Goal: Communication & Community: Participate in discussion

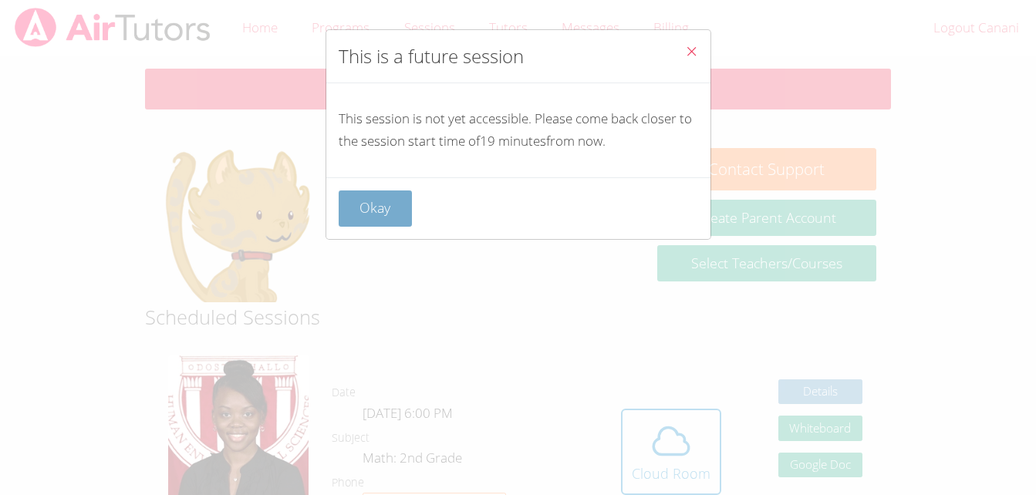
click at [375, 218] on button "Okay" at bounding box center [376, 208] width 74 height 36
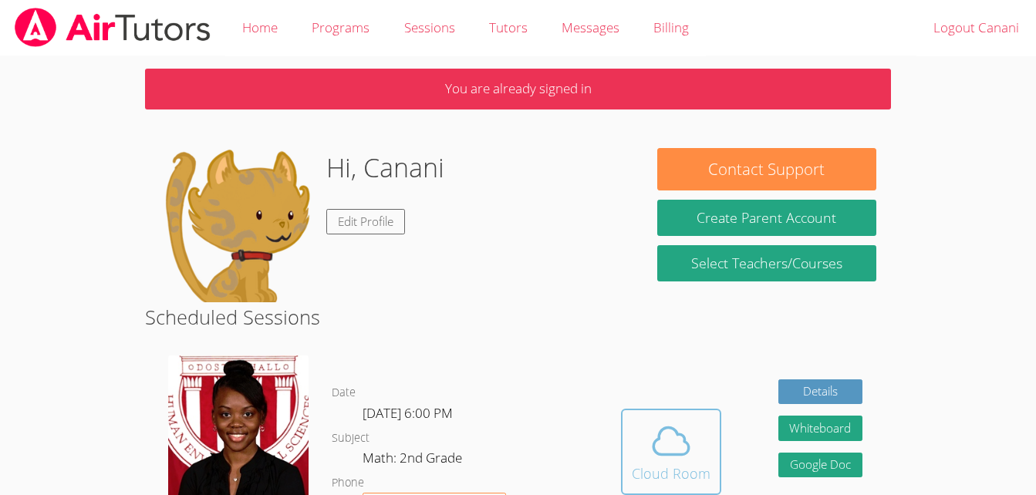
click at [649, 435] on icon at bounding box center [670, 441] width 43 height 43
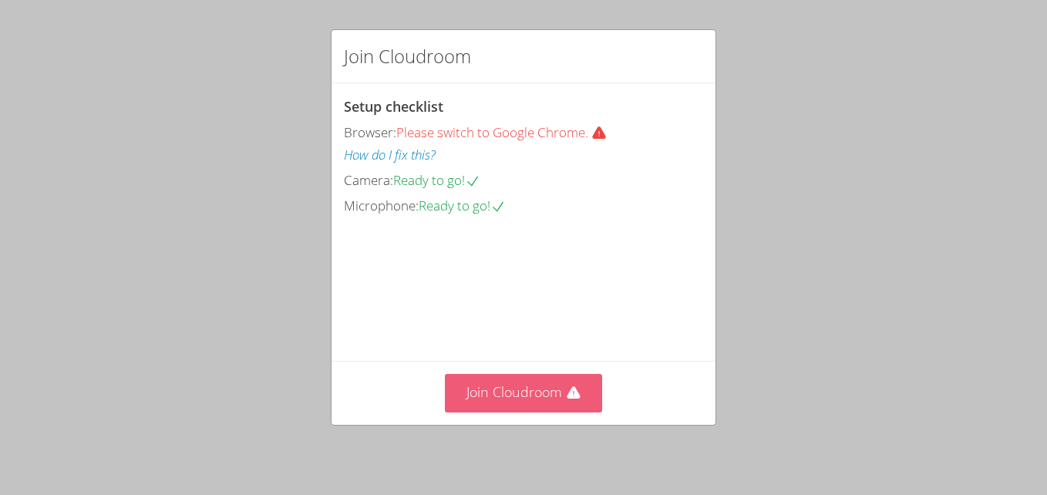
click at [548, 382] on button "Join Cloudroom" at bounding box center [524, 393] width 158 height 38
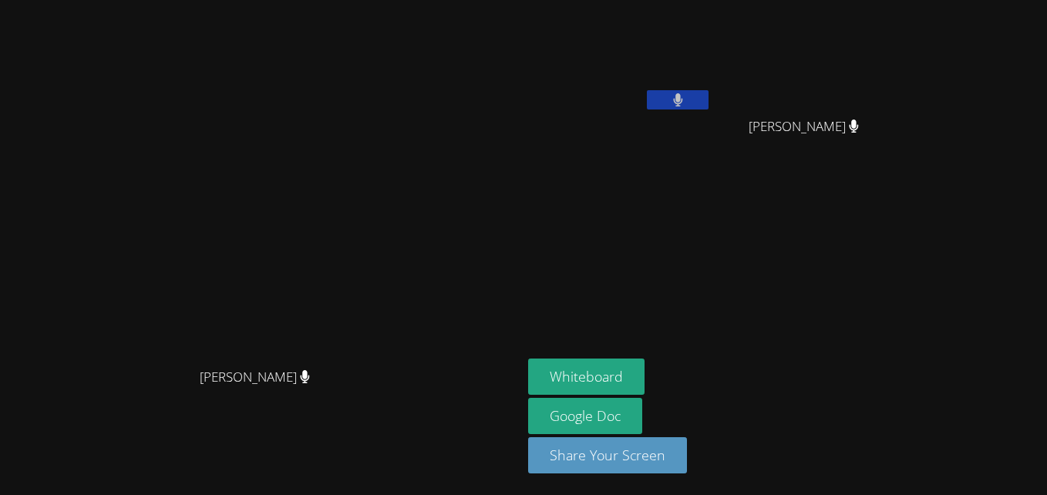
click at [683, 101] on icon at bounding box center [678, 99] width 10 height 13
click at [686, 101] on icon at bounding box center [678, 99] width 16 height 13
click at [709, 101] on button at bounding box center [678, 99] width 62 height 19
click at [686, 101] on icon at bounding box center [678, 99] width 16 height 13
click at [709, 101] on button at bounding box center [678, 99] width 62 height 19
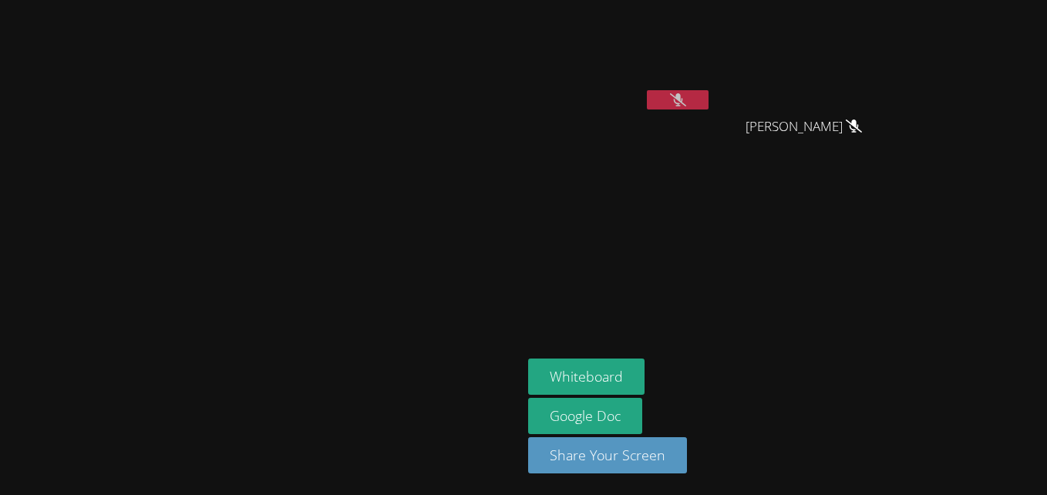
click at [686, 101] on icon at bounding box center [678, 99] width 16 height 13
click at [709, 101] on button at bounding box center [678, 99] width 62 height 19
click at [686, 94] on icon at bounding box center [678, 99] width 16 height 13
click at [709, 92] on button at bounding box center [678, 99] width 62 height 19
click at [686, 94] on icon at bounding box center [678, 99] width 16 height 13
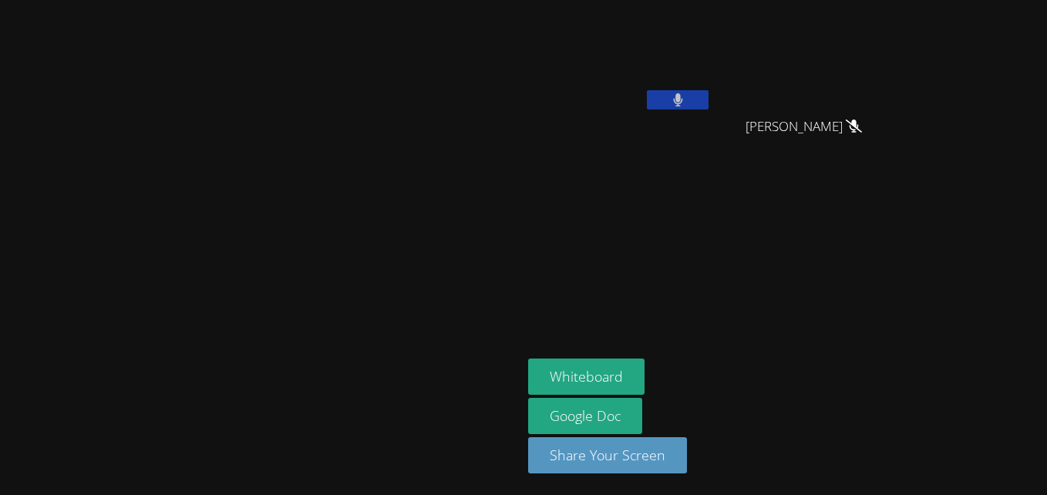
click at [709, 90] on button at bounding box center [678, 99] width 62 height 19
click at [686, 97] on icon at bounding box center [678, 99] width 16 height 13
drag, startPoint x: 811, startPoint y: 97, endPoint x: 721, endPoint y: 186, distance: 126.5
click at [721, 186] on aside "[PERSON_NAME] [PERSON_NAME] Whiteboard Google Doc Share Your Screen" at bounding box center [715, 247] width 386 height 495
click at [709, 100] on button at bounding box center [678, 99] width 62 height 19
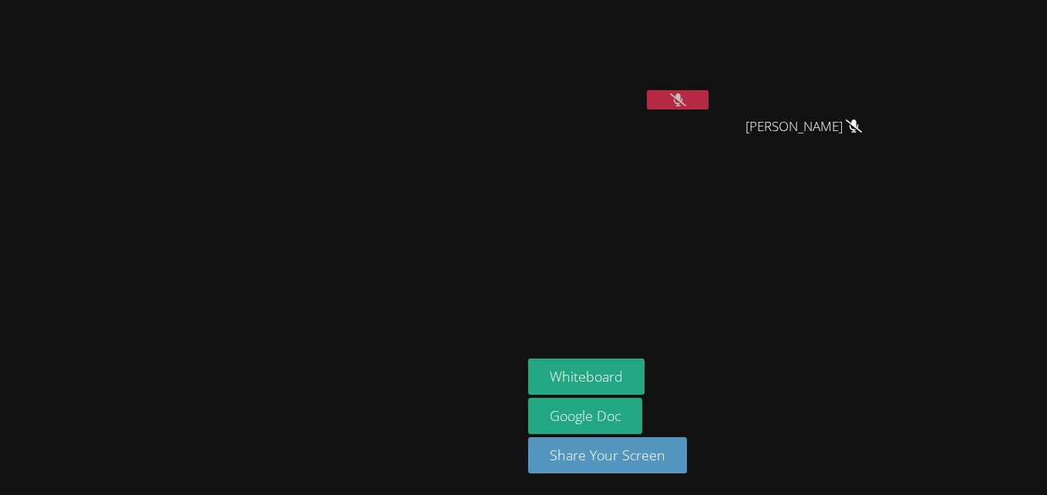
click at [686, 97] on icon at bounding box center [678, 99] width 16 height 13
drag, startPoint x: 818, startPoint y: 97, endPoint x: 720, endPoint y: 190, distance: 134.8
click at [720, 190] on aside "Canani Cobb Kyler Green Kyler Green Whiteboard Google Doc Share Your Screen" at bounding box center [715, 247] width 386 height 495
click at [683, 96] on icon at bounding box center [678, 99] width 10 height 13
click at [686, 96] on icon at bounding box center [678, 99] width 16 height 13
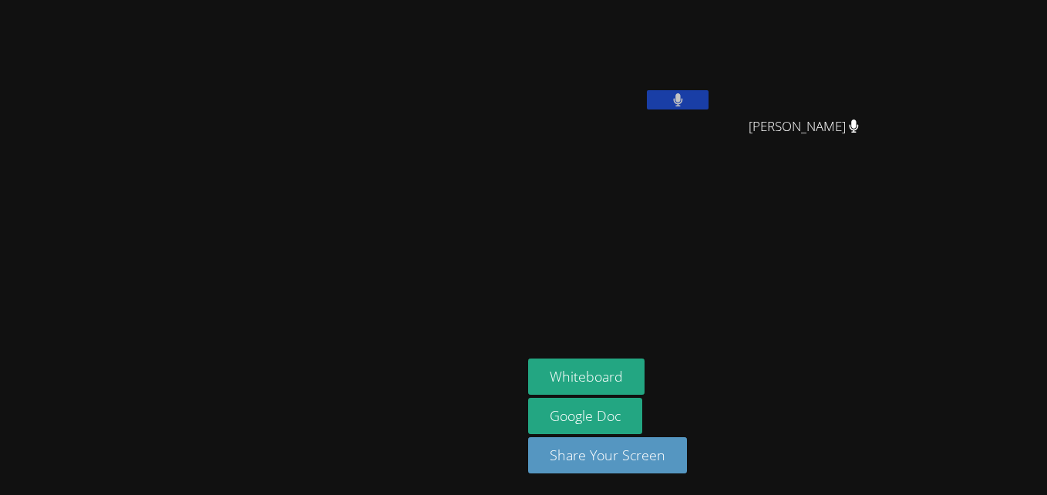
click at [683, 96] on icon at bounding box center [678, 99] width 10 height 13
drag, startPoint x: 187, startPoint y: 236, endPoint x: 123, endPoint y: 251, distance: 65.8
click at [146, 251] on video at bounding box center [261, 216] width 231 height 287
click at [686, 96] on icon at bounding box center [678, 99] width 16 height 13
click at [709, 99] on button at bounding box center [678, 99] width 62 height 19
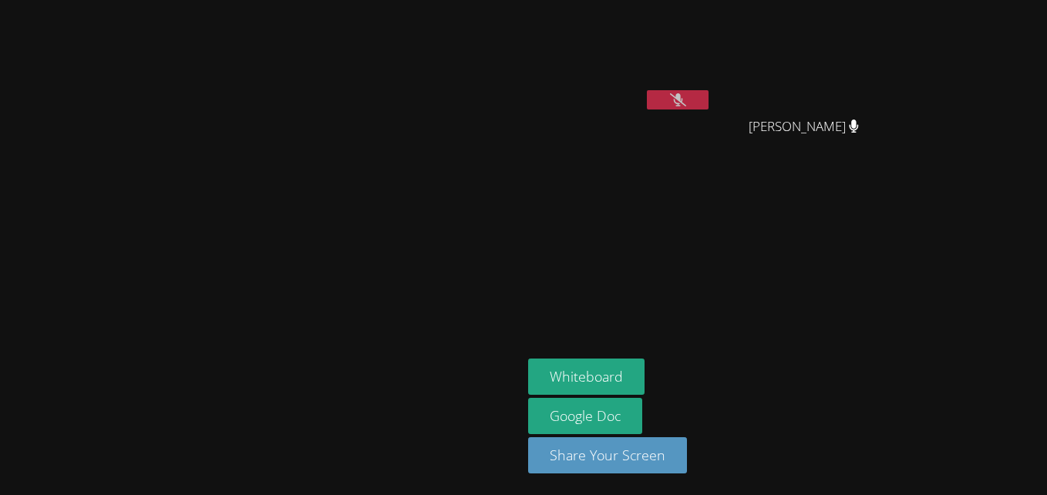
click at [686, 99] on icon at bounding box center [678, 99] width 16 height 13
click at [709, 99] on button at bounding box center [678, 99] width 62 height 19
click at [686, 93] on icon at bounding box center [678, 99] width 16 height 13
click at [683, 93] on icon at bounding box center [678, 99] width 10 height 13
click at [686, 93] on icon at bounding box center [678, 99] width 16 height 13
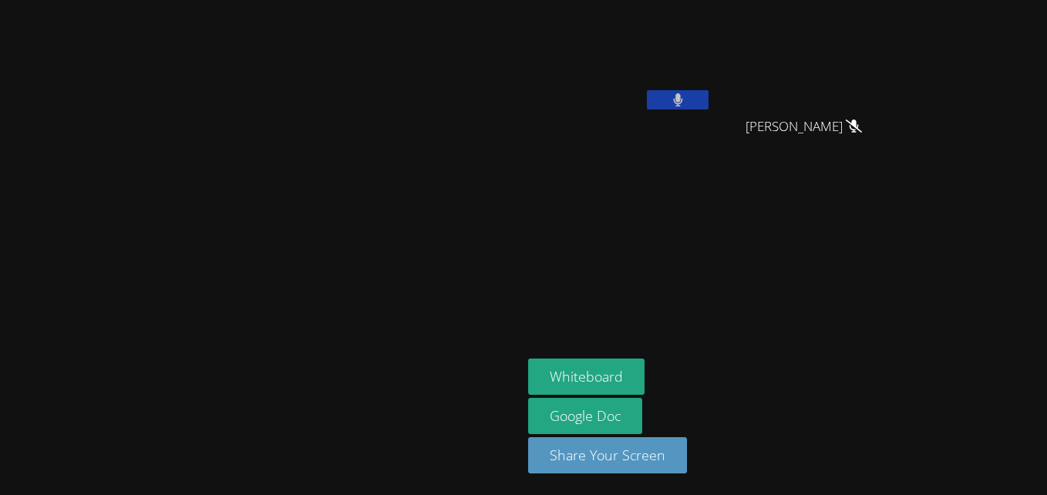
click at [683, 93] on icon at bounding box center [678, 99] width 10 height 13
click at [709, 101] on button at bounding box center [678, 99] width 62 height 19
click at [686, 103] on icon at bounding box center [678, 99] width 16 height 13
click at [709, 103] on button at bounding box center [678, 99] width 62 height 19
click at [686, 103] on icon at bounding box center [678, 99] width 16 height 13
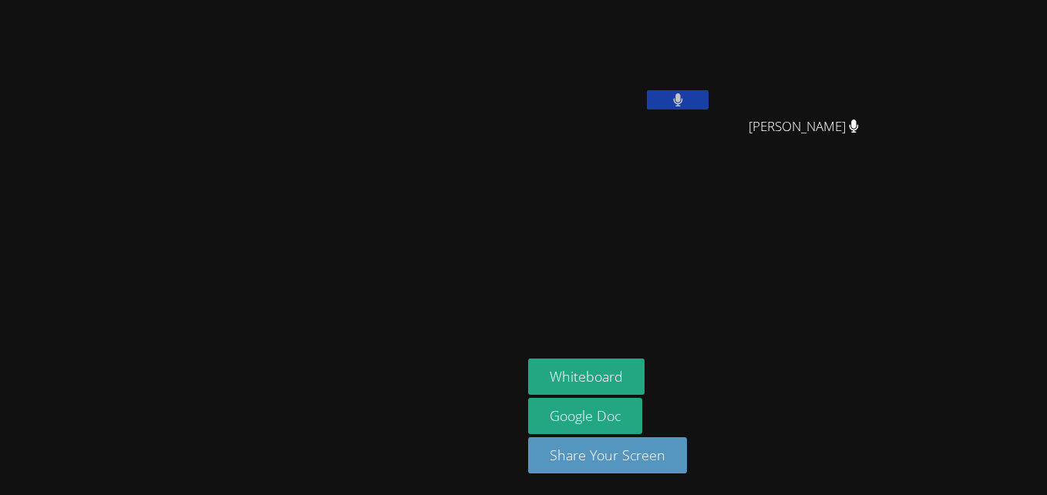
click at [709, 103] on button at bounding box center [678, 99] width 62 height 19
click at [686, 97] on icon at bounding box center [678, 99] width 16 height 13
click at [683, 97] on icon at bounding box center [677, 99] width 9 height 13
click at [686, 97] on icon at bounding box center [678, 99] width 16 height 13
click at [683, 97] on icon at bounding box center [677, 99] width 9 height 13
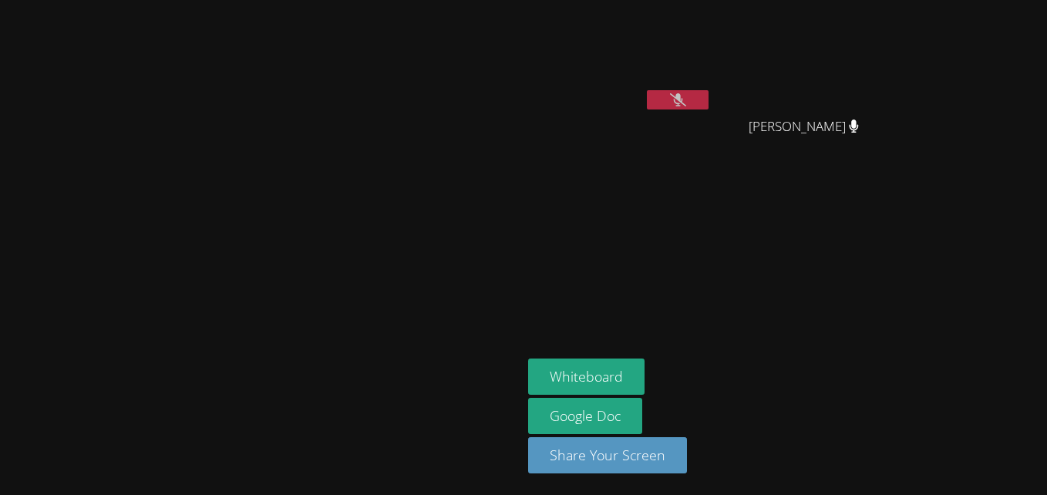
click at [686, 97] on icon at bounding box center [678, 99] width 16 height 13
click at [683, 97] on icon at bounding box center [677, 99] width 9 height 13
click at [686, 93] on icon at bounding box center [678, 99] width 16 height 13
click at [683, 93] on icon at bounding box center [678, 99] width 10 height 13
click at [709, 91] on button at bounding box center [678, 99] width 62 height 19
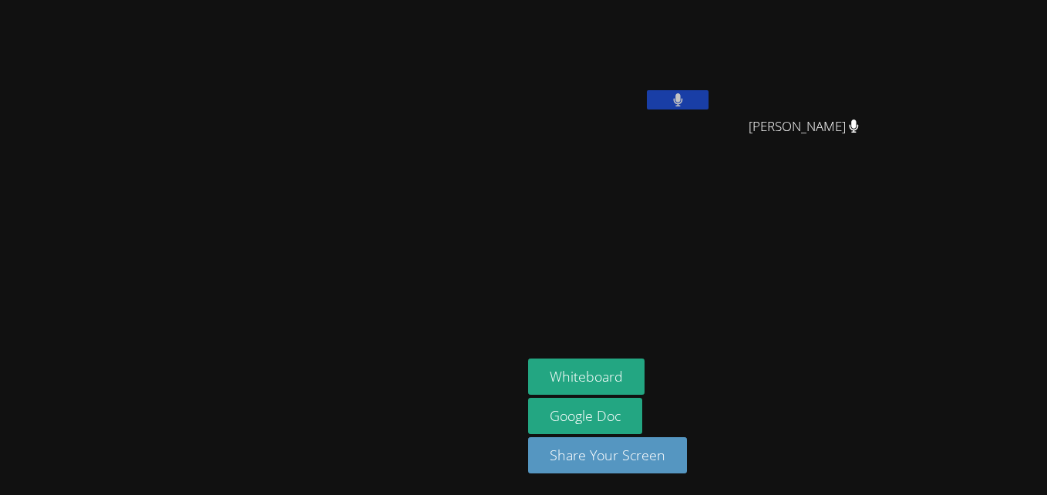
click at [709, 91] on button at bounding box center [678, 99] width 62 height 19
click at [709, 95] on button at bounding box center [678, 99] width 62 height 19
click at [709, 93] on button at bounding box center [678, 99] width 62 height 19
click at [902, 158] on div "Kyler Green" at bounding box center [810, 141] width 184 height 62
click at [686, 96] on icon at bounding box center [678, 99] width 16 height 13
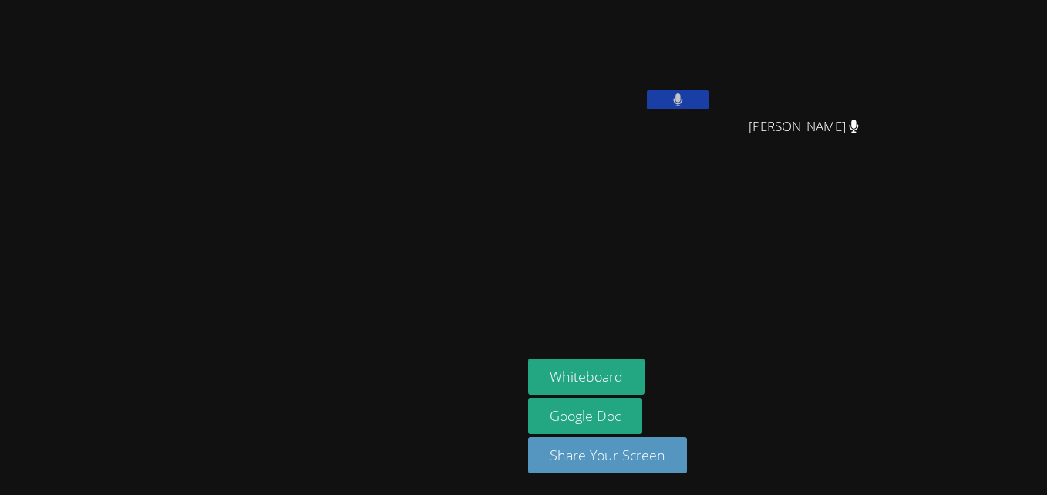
click at [683, 96] on icon at bounding box center [678, 99] width 10 height 13
click at [709, 100] on button at bounding box center [678, 99] width 62 height 19
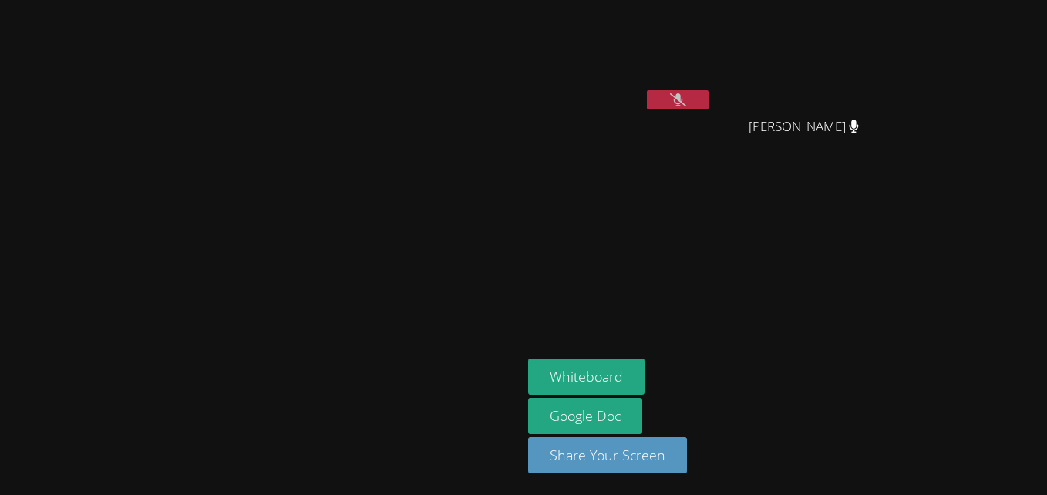
click at [686, 94] on icon at bounding box center [678, 99] width 16 height 13
click at [709, 94] on button at bounding box center [678, 99] width 62 height 19
click at [686, 94] on icon at bounding box center [678, 99] width 16 height 13
click at [709, 94] on button at bounding box center [678, 99] width 62 height 19
click at [686, 94] on icon at bounding box center [678, 99] width 16 height 13
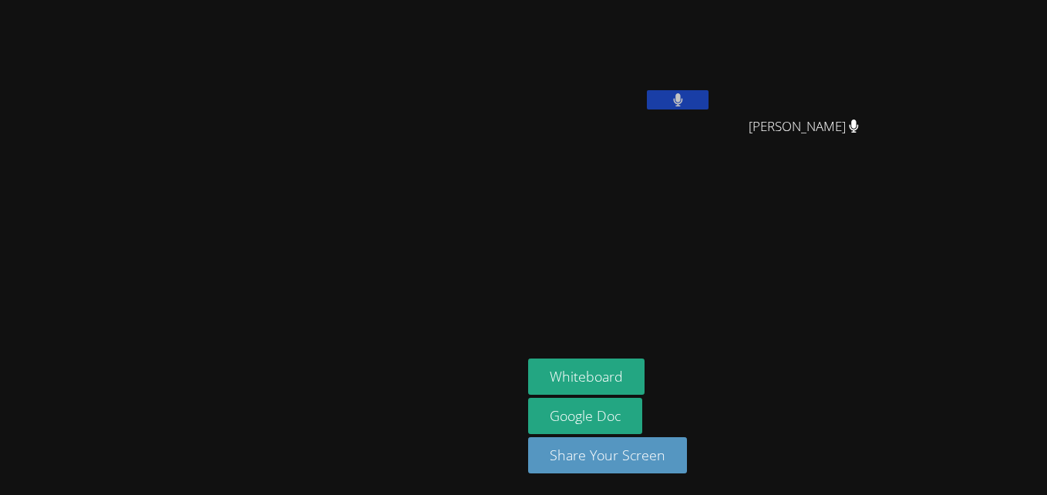
click at [709, 94] on button at bounding box center [678, 99] width 62 height 19
click at [686, 94] on icon at bounding box center [678, 99] width 16 height 13
click at [709, 94] on button at bounding box center [678, 99] width 62 height 19
click at [686, 94] on icon at bounding box center [678, 99] width 16 height 13
click at [683, 102] on icon at bounding box center [677, 99] width 9 height 13
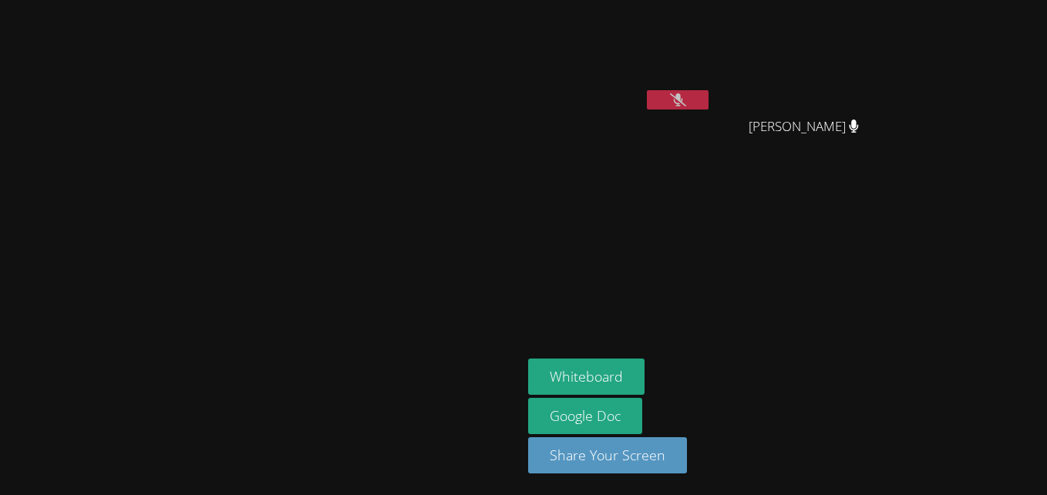
click at [686, 103] on icon at bounding box center [678, 99] width 16 height 13
click at [683, 103] on icon at bounding box center [677, 99] width 9 height 13
click at [686, 103] on icon at bounding box center [678, 99] width 16 height 13
click at [683, 103] on icon at bounding box center [677, 99] width 9 height 13
click at [686, 103] on icon at bounding box center [678, 99] width 16 height 13
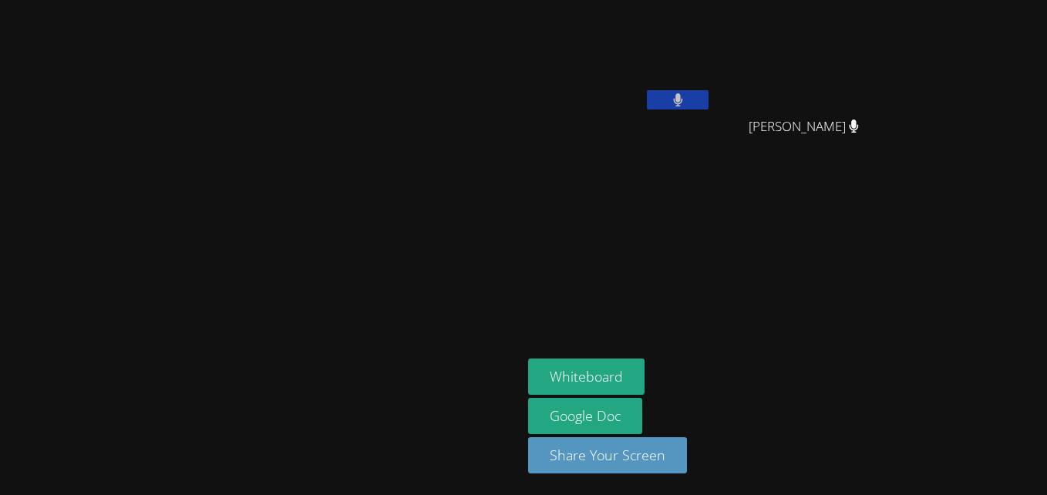
click at [709, 96] on button at bounding box center [678, 99] width 62 height 19
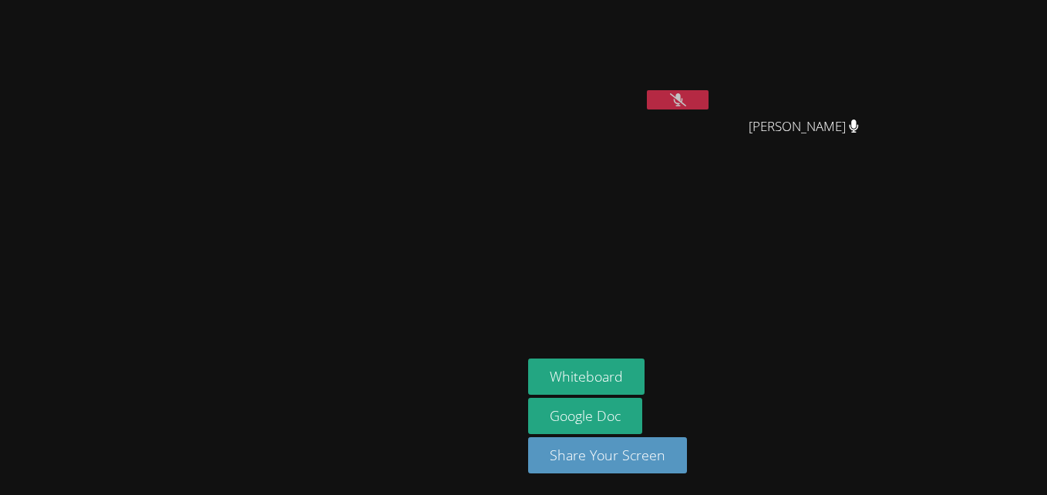
click at [709, 96] on button at bounding box center [678, 99] width 62 height 19
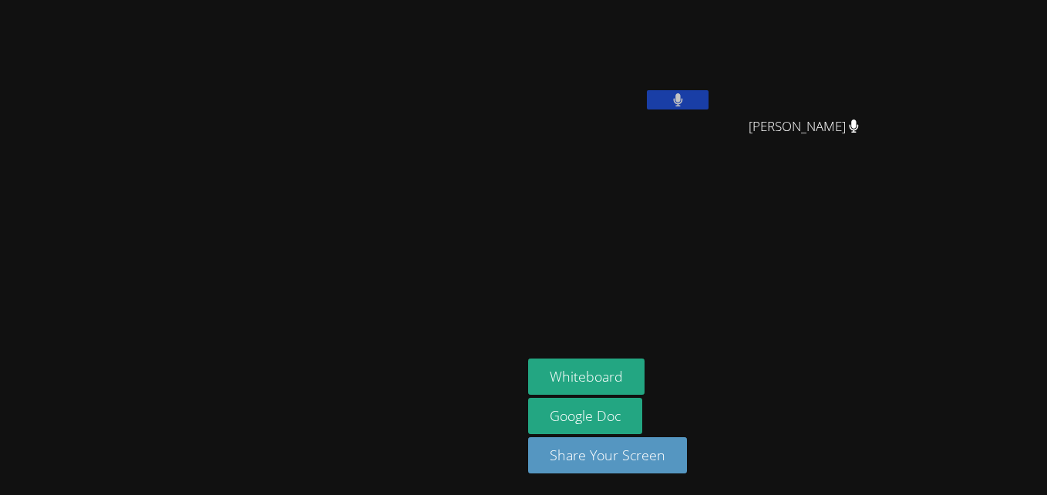
click at [709, 96] on button at bounding box center [678, 99] width 62 height 19
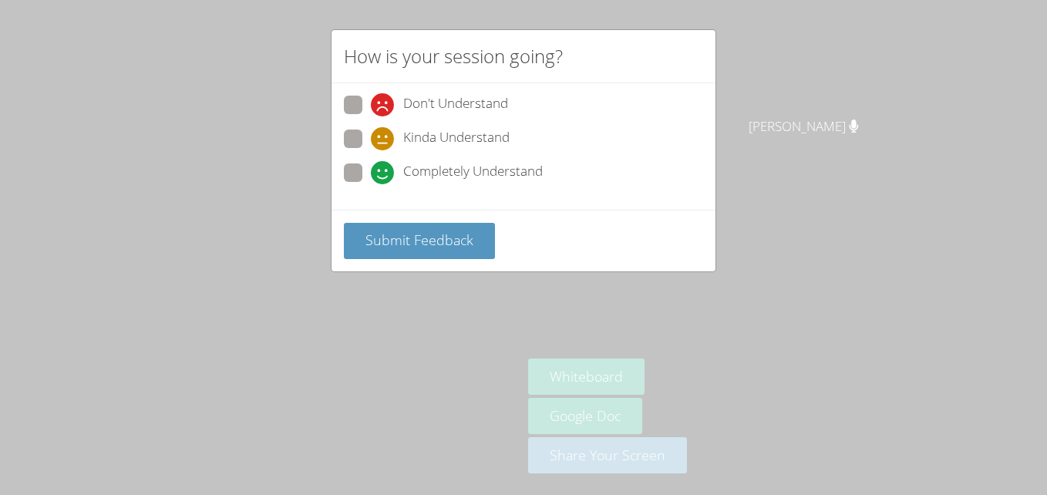
click at [371, 150] on span at bounding box center [371, 150] width 0 height 0
click at [371, 134] on input "Kinda Understand" at bounding box center [377, 136] width 13 height 13
radio input "true"
click at [447, 240] on span "Submit Feedback" at bounding box center [420, 240] width 108 height 19
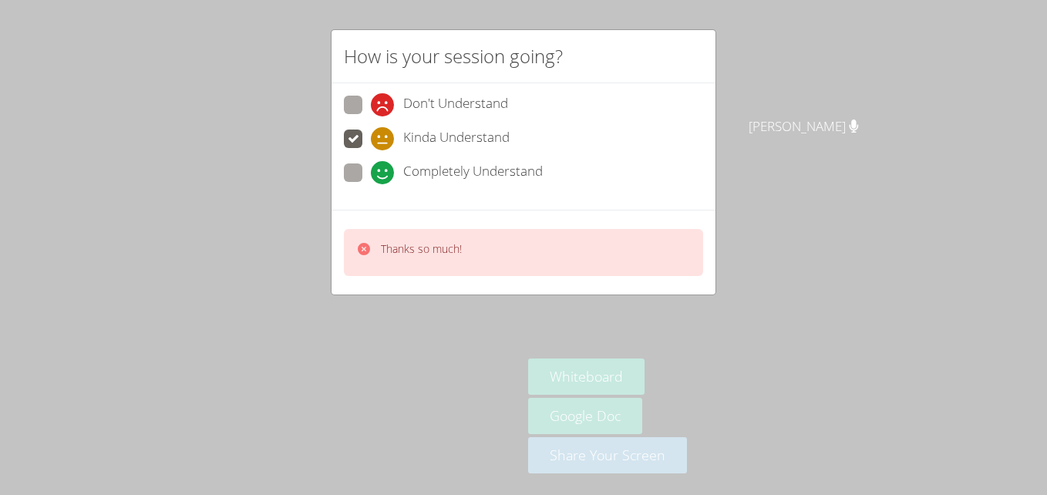
click at [808, 98] on div "How is your session going? Don't Understand Kinda Understand Completely Underst…" at bounding box center [523, 247] width 1047 height 495
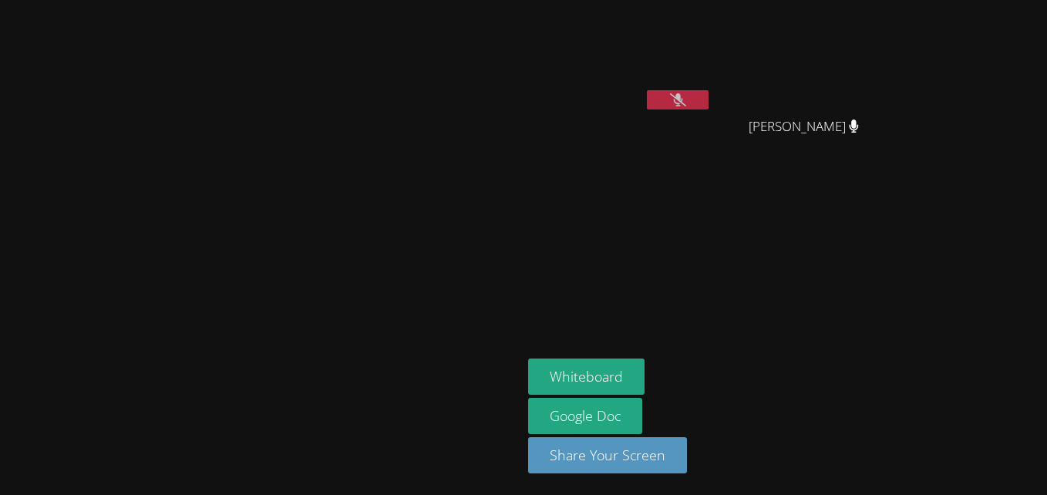
click at [686, 99] on icon at bounding box center [678, 99] width 16 height 13
click at [683, 99] on icon at bounding box center [677, 99] width 9 height 13
click at [709, 91] on button at bounding box center [678, 99] width 62 height 19
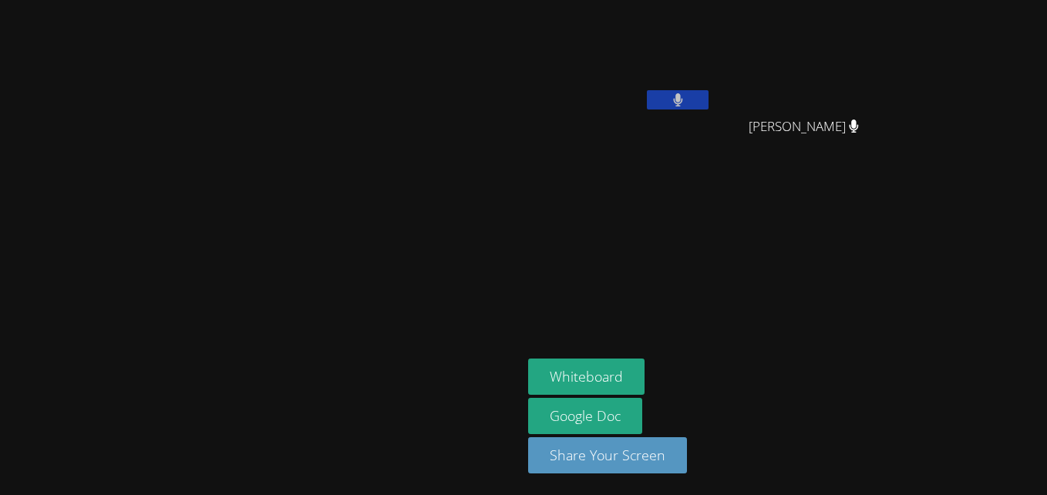
click at [709, 91] on button at bounding box center [678, 99] width 62 height 19
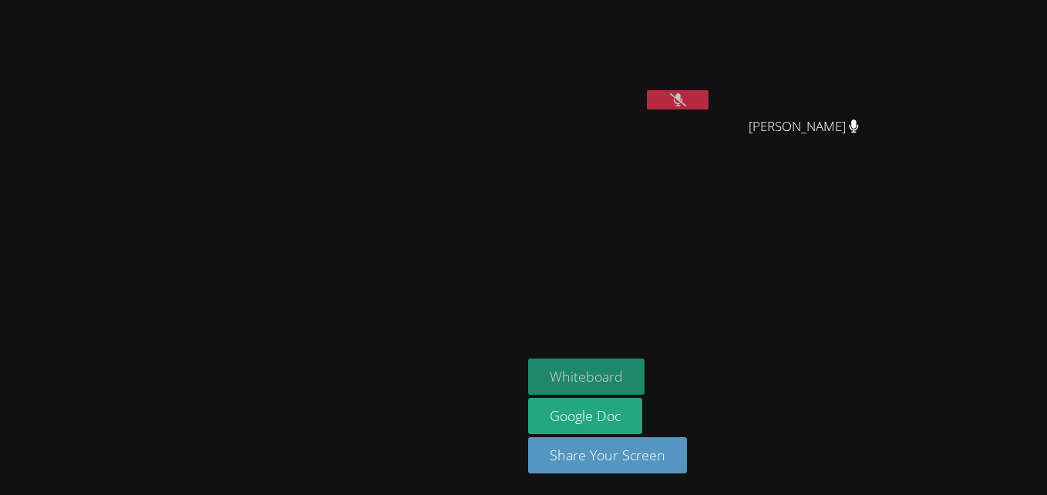
click at [645, 373] on button "Whiteboard" at bounding box center [586, 377] width 116 height 36
click at [709, 92] on button at bounding box center [678, 99] width 62 height 19
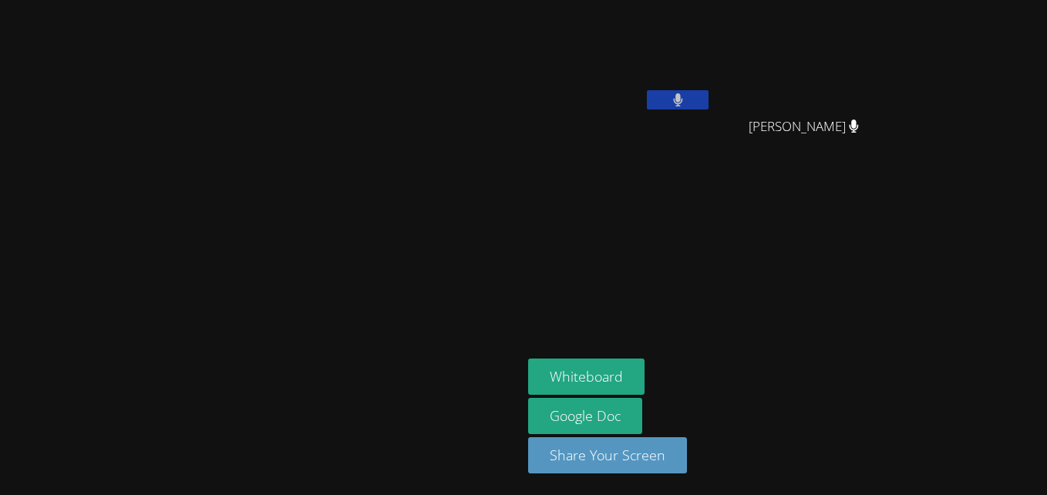
click at [683, 96] on icon at bounding box center [677, 99] width 9 height 13
click at [686, 96] on icon at bounding box center [678, 99] width 16 height 13
